Goal: Navigation & Orientation: Find specific page/section

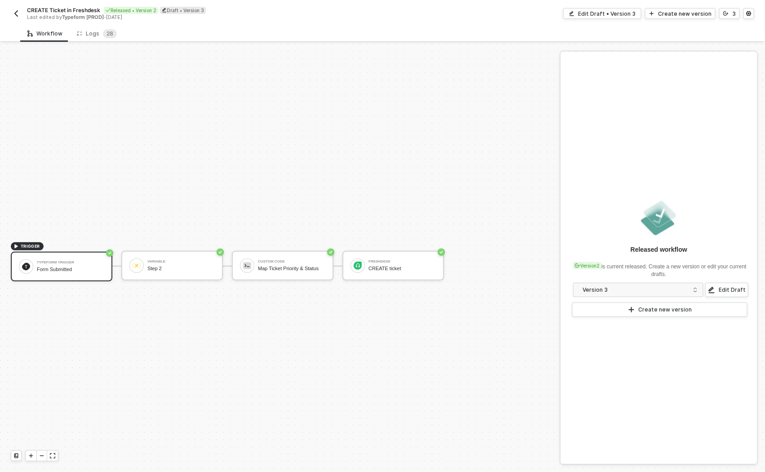
scroll to position [16, 0]
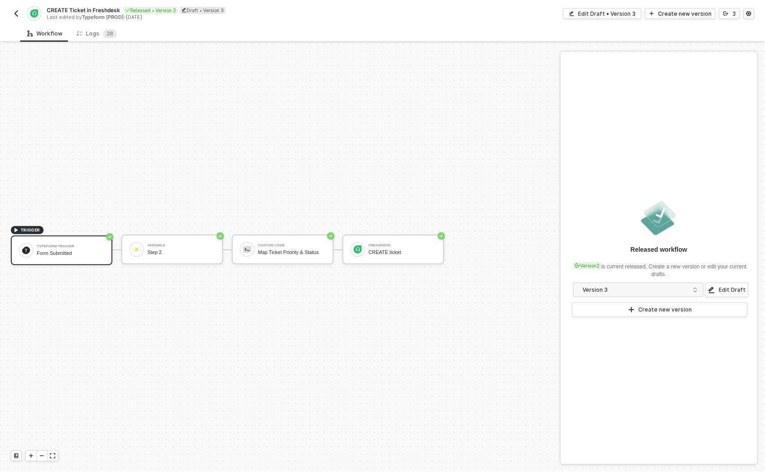
click at [11, 11] on button "button" at bounding box center [16, 13] width 11 height 11
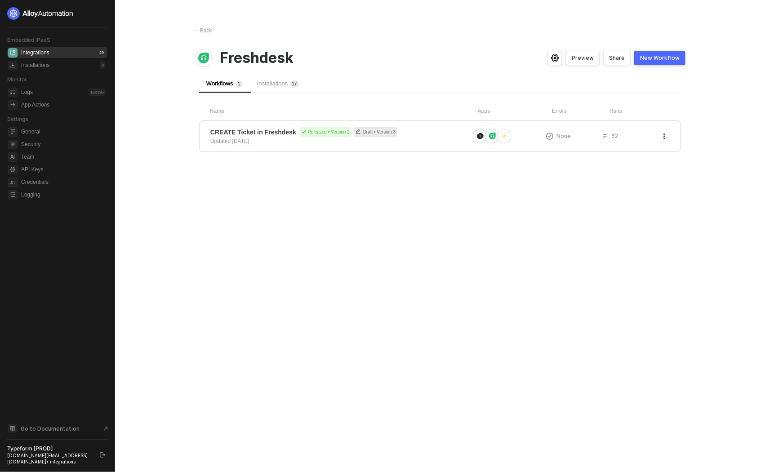
click at [287, 86] on span "Installations 1 7" at bounding box center [278, 83] width 42 height 7
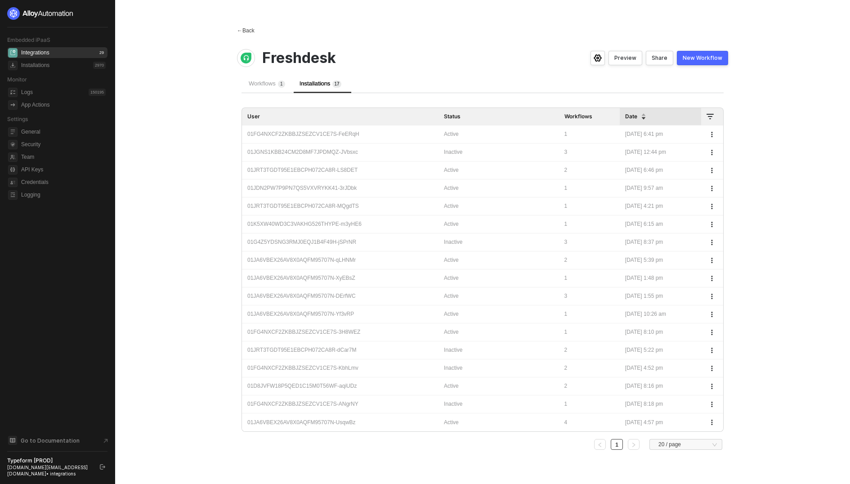
click at [241, 31] on span "←" at bounding box center [239, 30] width 5 height 6
